Goal: Information Seeking & Learning: Learn about a topic

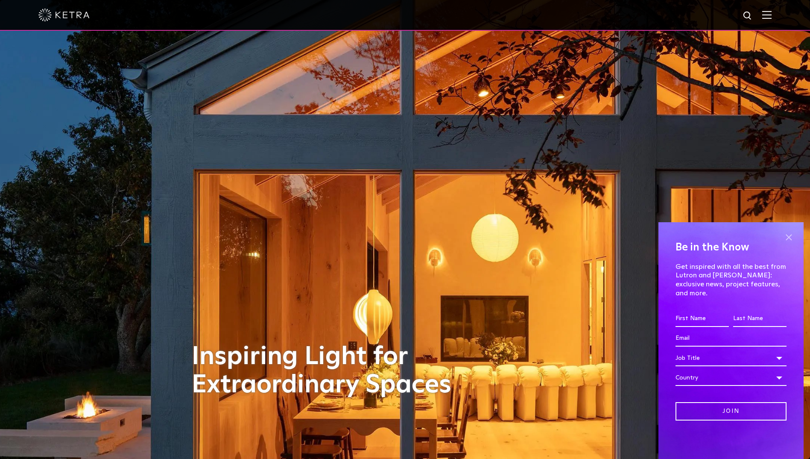
click at [790, 243] on span at bounding box center [788, 237] width 13 height 13
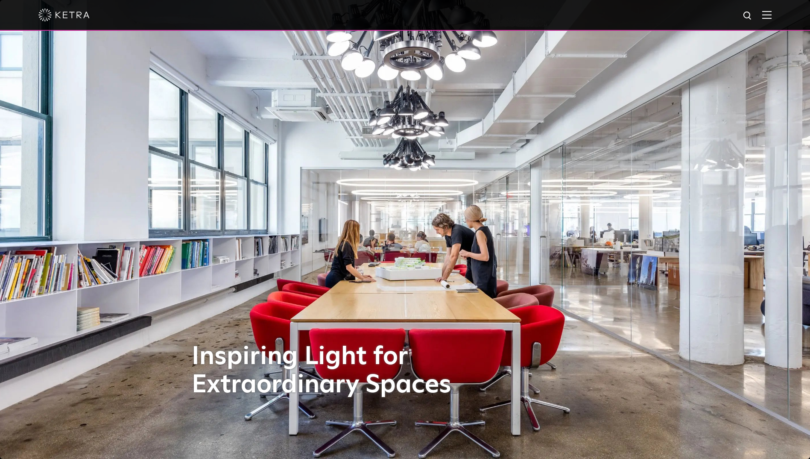
click at [772, 19] on img at bounding box center [766, 15] width 9 height 8
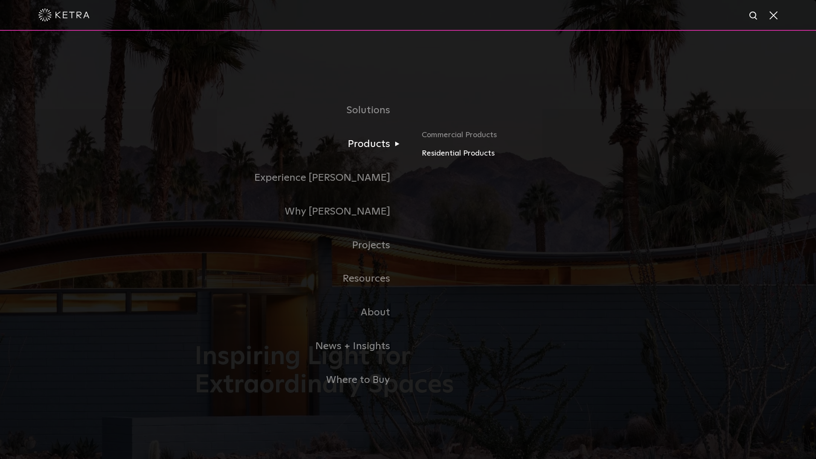
click at [439, 153] on link "Residential Products" at bounding box center [522, 153] width 200 height 12
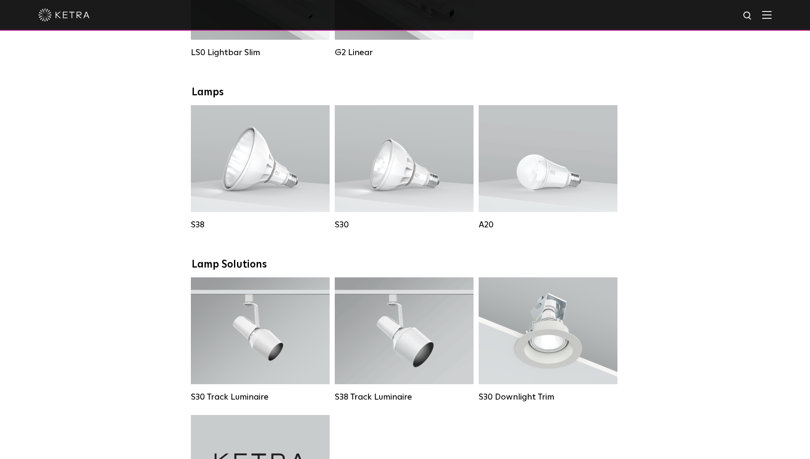
scroll to position [427, 0]
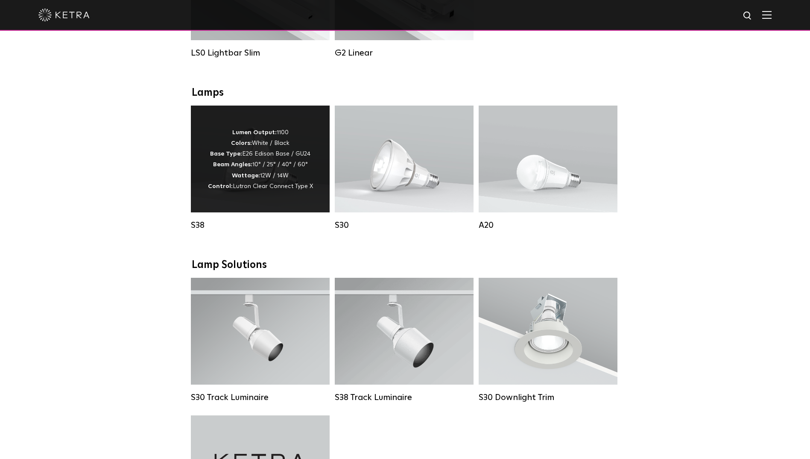
click at [265, 169] on p "Lumen Output: 1100 Colors: White / Black Base Type: E26 Edison Base / GU24 Beam…" at bounding box center [260, 159] width 105 height 64
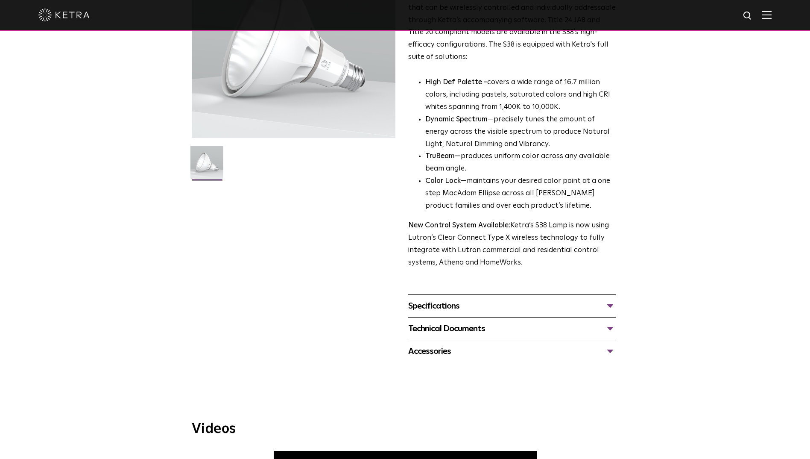
scroll to position [171, 0]
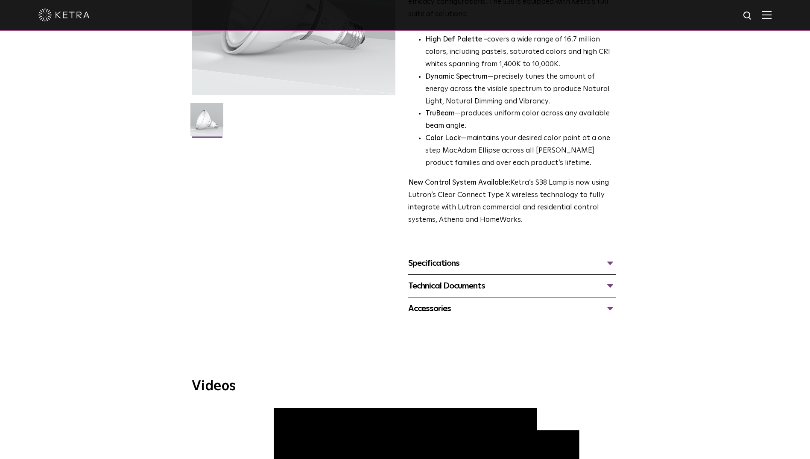
click at [493, 276] on div "Technical Documents S38 Specification Sheet S38 Installation Guide S30 and S38 …" at bounding box center [512, 285] width 208 height 23
click at [500, 263] on div "Specifications" at bounding box center [512, 263] width 208 height 14
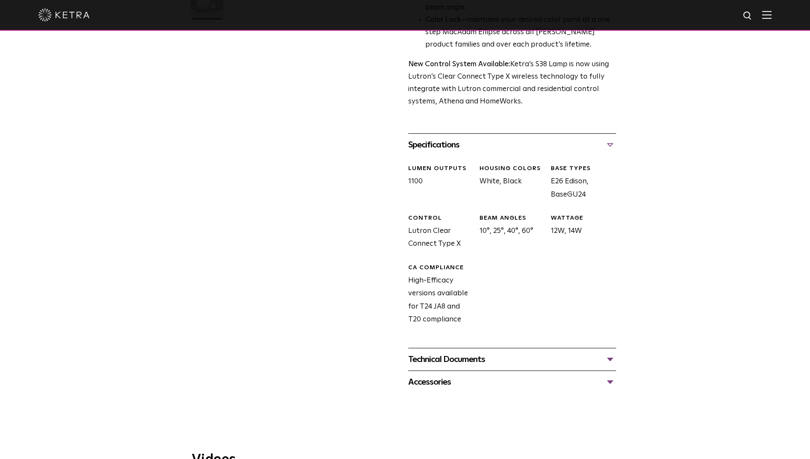
scroll to position [128, 0]
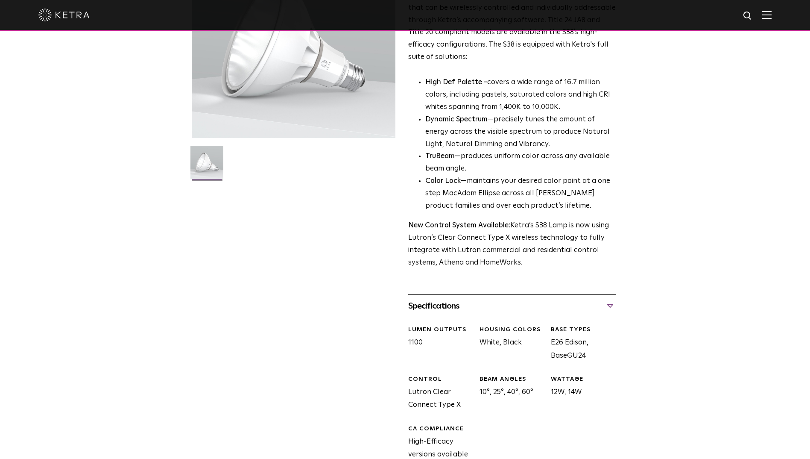
click at [483, 290] on span "S38 Lamp Availability: Commercial & Residential Ketra’s S38 lamp is an all-enco…" at bounding box center [512, 244] width 208 height 620
click at [479, 301] on div "Specifications" at bounding box center [512, 306] width 208 height 14
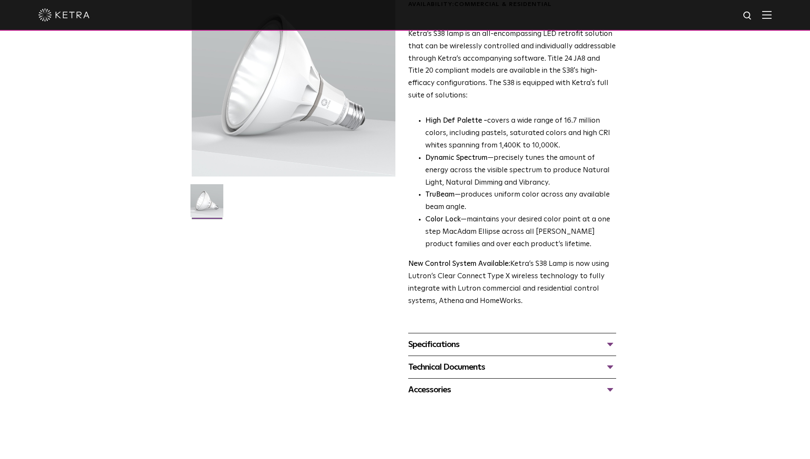
scroll to position [0, 0]
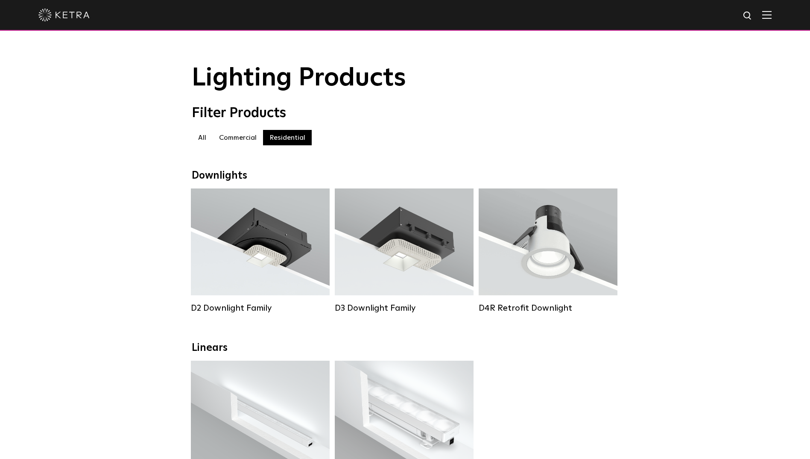
click at [231, 140] on label "Commercial" at bounding box center [238, 137] width 50 height 15
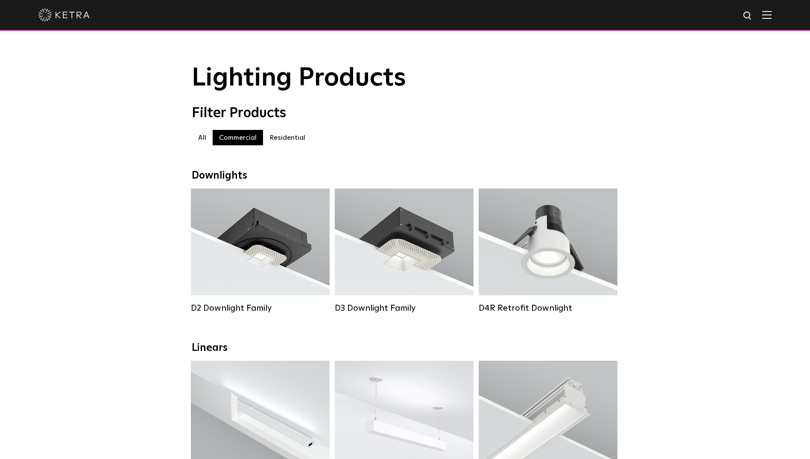
click at [37, 14] on div at bounding box center [405, 15] width 810 height 31
click at [55, 16] on img at bounding box center [63, 15] width 51 height 13
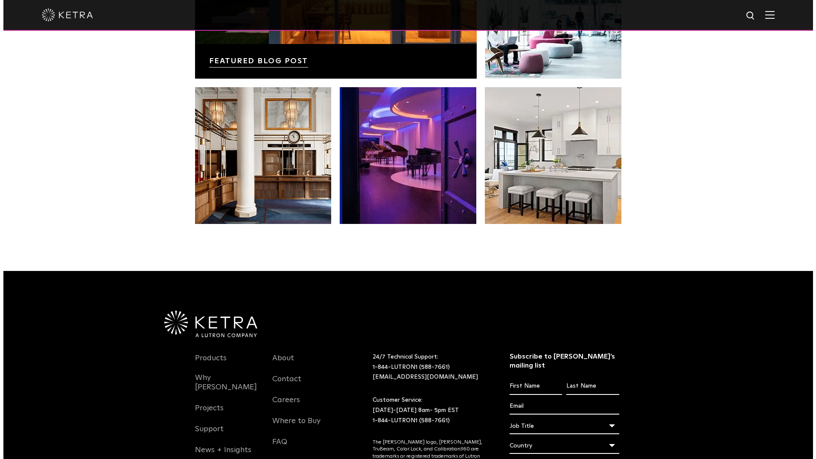
scroll to position [1796, 0]
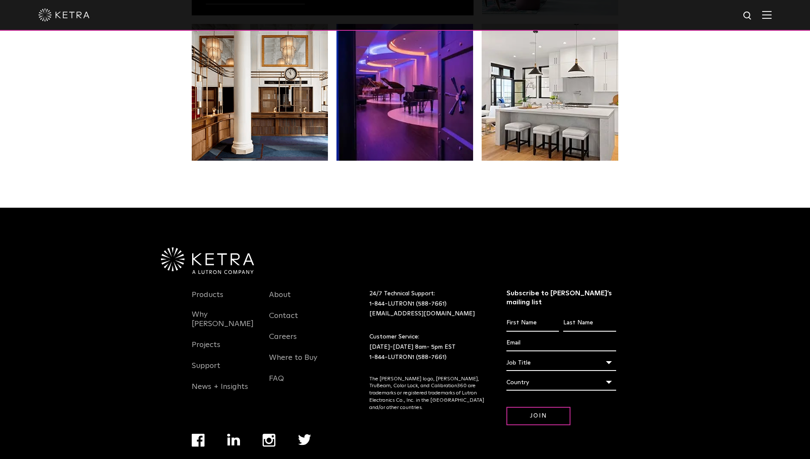
click at [766, 19] on div at bounding box center [404, 15] width 733 height 30
click at [767, 16] on div at bounding box center [404, 15] width 733 height 30
click at [769, 15] on img at bounding box center [766, 15] width 9 height 8
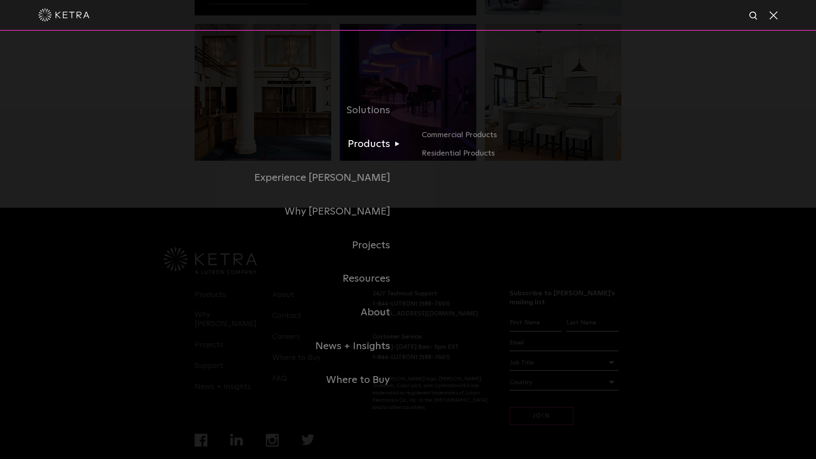
click at [369, 152] on link "Products" at bounding box center [302, 144] width 214 height 34
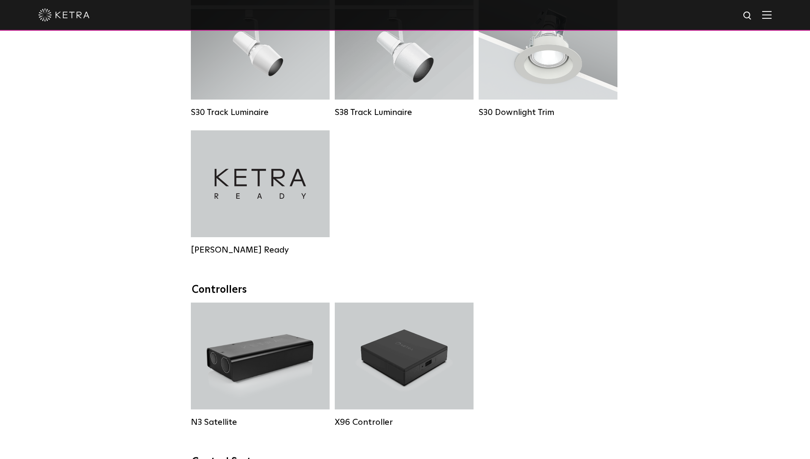
scroll to position [854, 0]
